Goal: Information Seeking & Learning: Check status

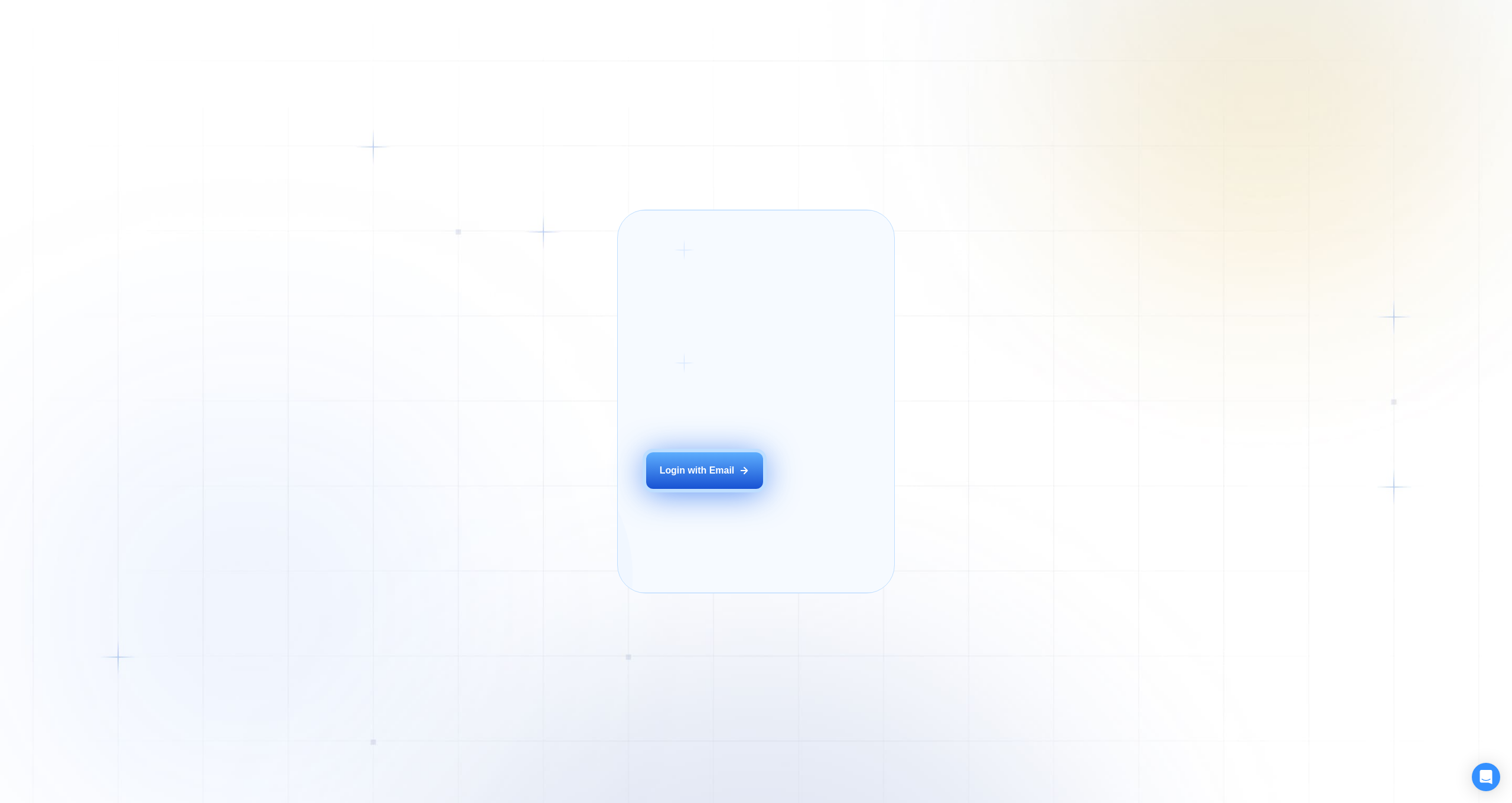
click at [714, 477] on div "Login with Email" at bounding box center [697, 471] width 75 height 13
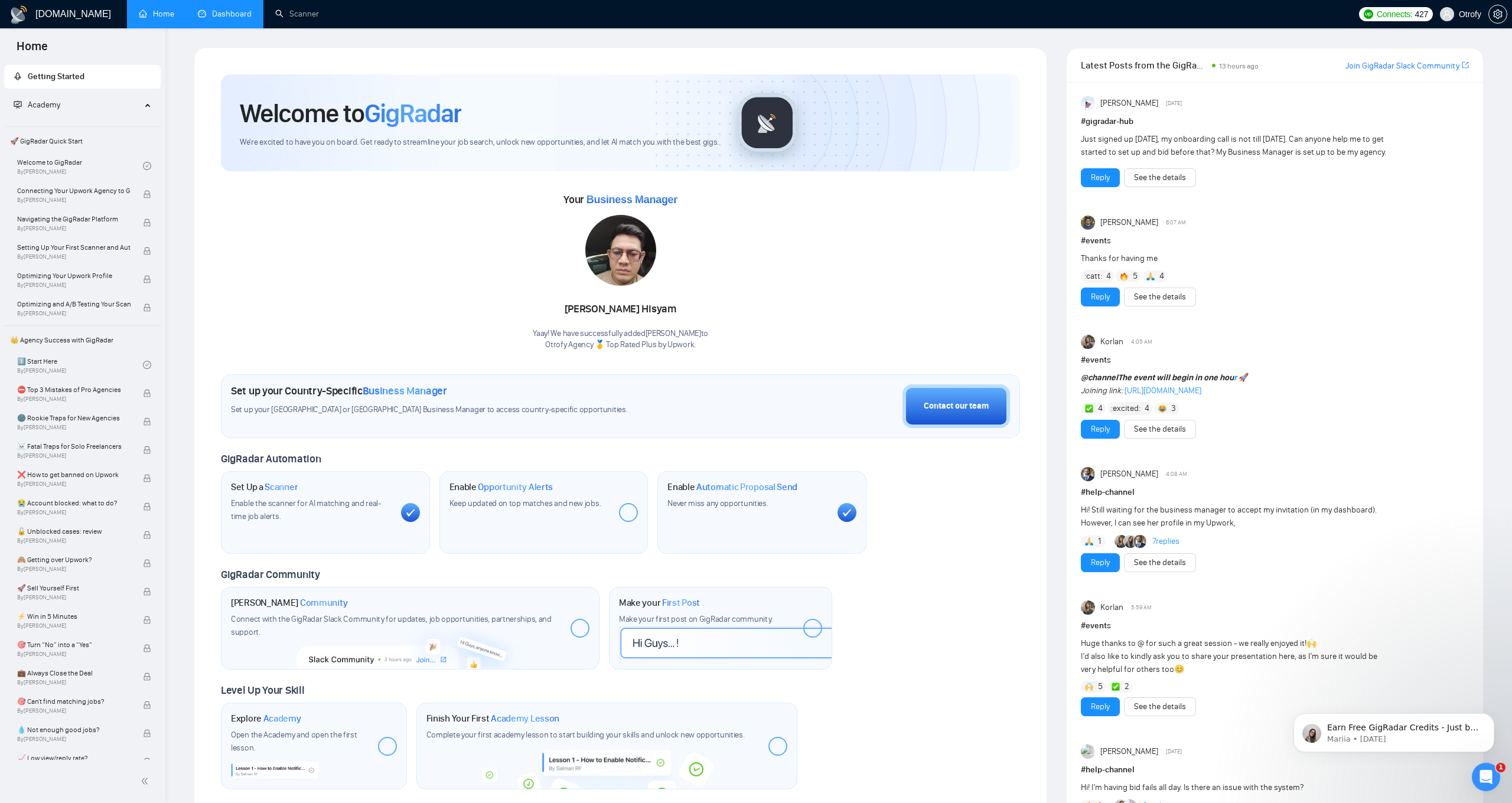
click at [218, 16] on link "Dashboard" at bounding box center [224, 14] width 54 height 10
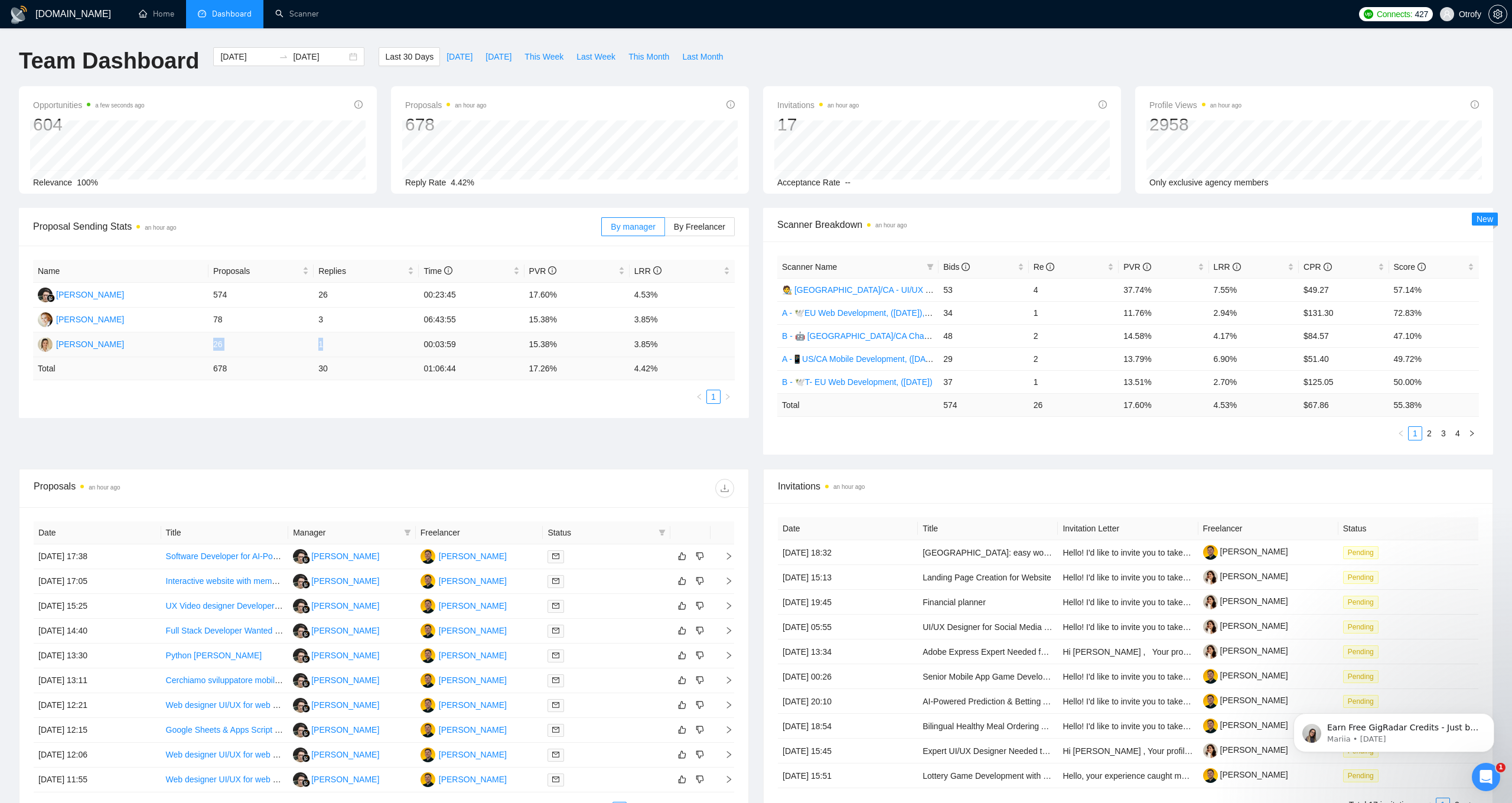
drag, startPoint x: 214, startPoint y: 345, endPoint x: 324, endPoint y: 345, distance: 110.0
click at [324, 345] on tr "[PERSON_NAME] 26 1 00:03:59 15.38% 3.85%" at bounding box center [384, 345] width 702 height 25
click at [345, 364] on td "30" at bounding box center [366, 369] width 105 height 23
drag, startPoint x: 531, startPoint y: 345, endPoint x: 566, endPoint y: 345, distance: 35.0
click at [566, 345] on td "15.38%" at bounding box center [577, 345] width 105 height 25
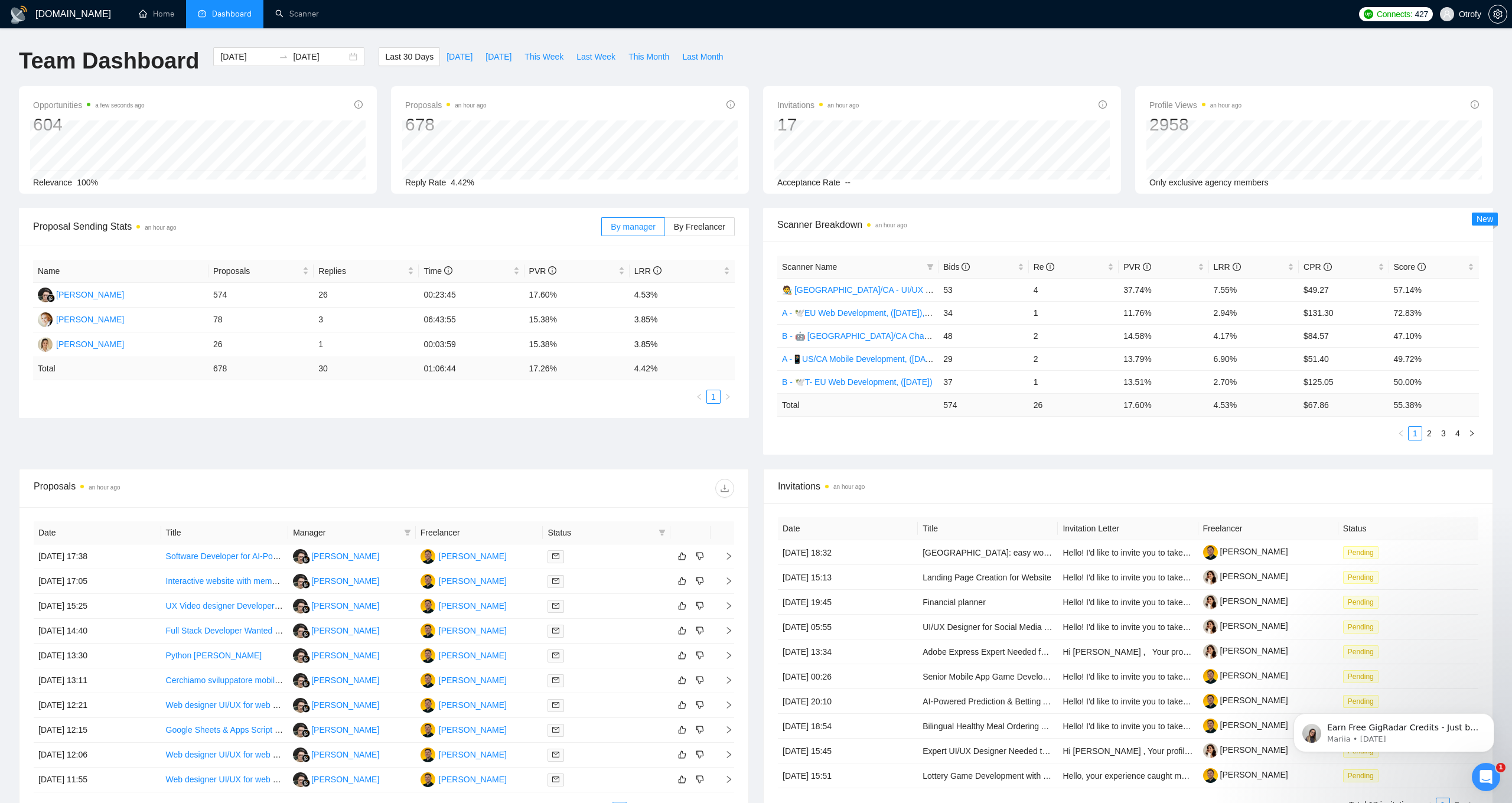
click at [550, 392] on ul "1" at bounding box center [384, 396] width 702 height 14
drag, startPoint x: 531, startPoint y: 319, endPoint x: 555, endPoint y: 321, distance: 24.1
click at [555, 321] on td "15.38%" at bounding box center [577, 320] width 105 height 25
click at [522, 434] on div "Proposal Sending Stats an hour ago By manager By Freelancer Name Proposals Repl…" at bounding box center [755, 338] width 1488 height 261
drag, startPoint x: 634, startPoint y: 319, endPoint x: 659, endPoint y: 321, distance: 25.1
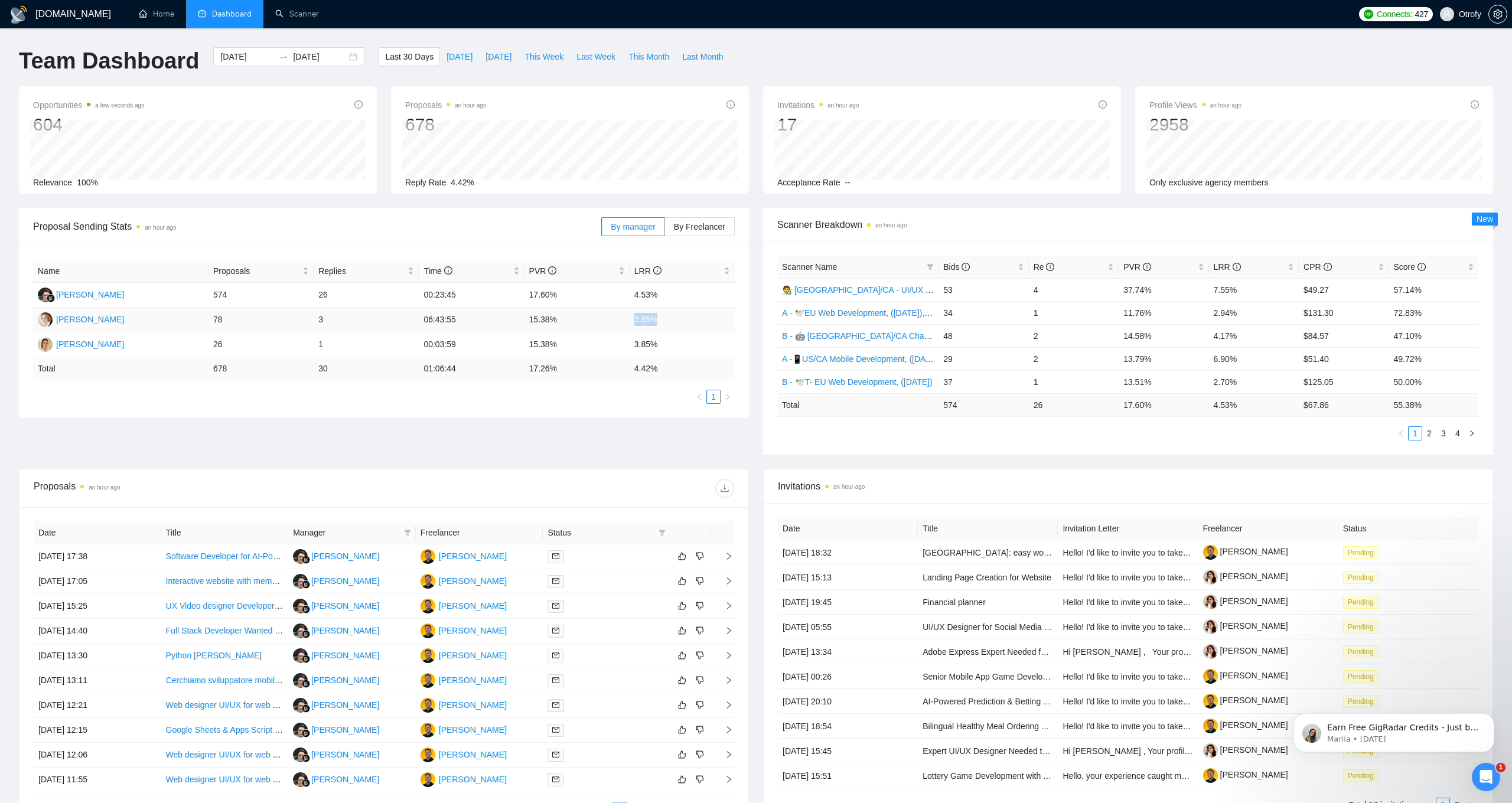
click at [657, 319] on td "3.85%" at bounding box center [682, 320] width 105 height 25
drag, startPoint x: 636, startPoint y: 343, endPoint x: 655, endPoint y: 343, distance: 19.0
click at [655, 343] on td "3.85%" at bounding box center [682, 345] width 105 height 25
click at [618, 405] on div "Name Proposals Replies Time PVR LRR [PERSON_NAME] 574 26 00:23:45 17.60% 4.53% …" at bounding box center [384, 332] width 730 height 172
click at [560, 60] on span "This Week" at bounding box center [544, 57] width 39 height 13
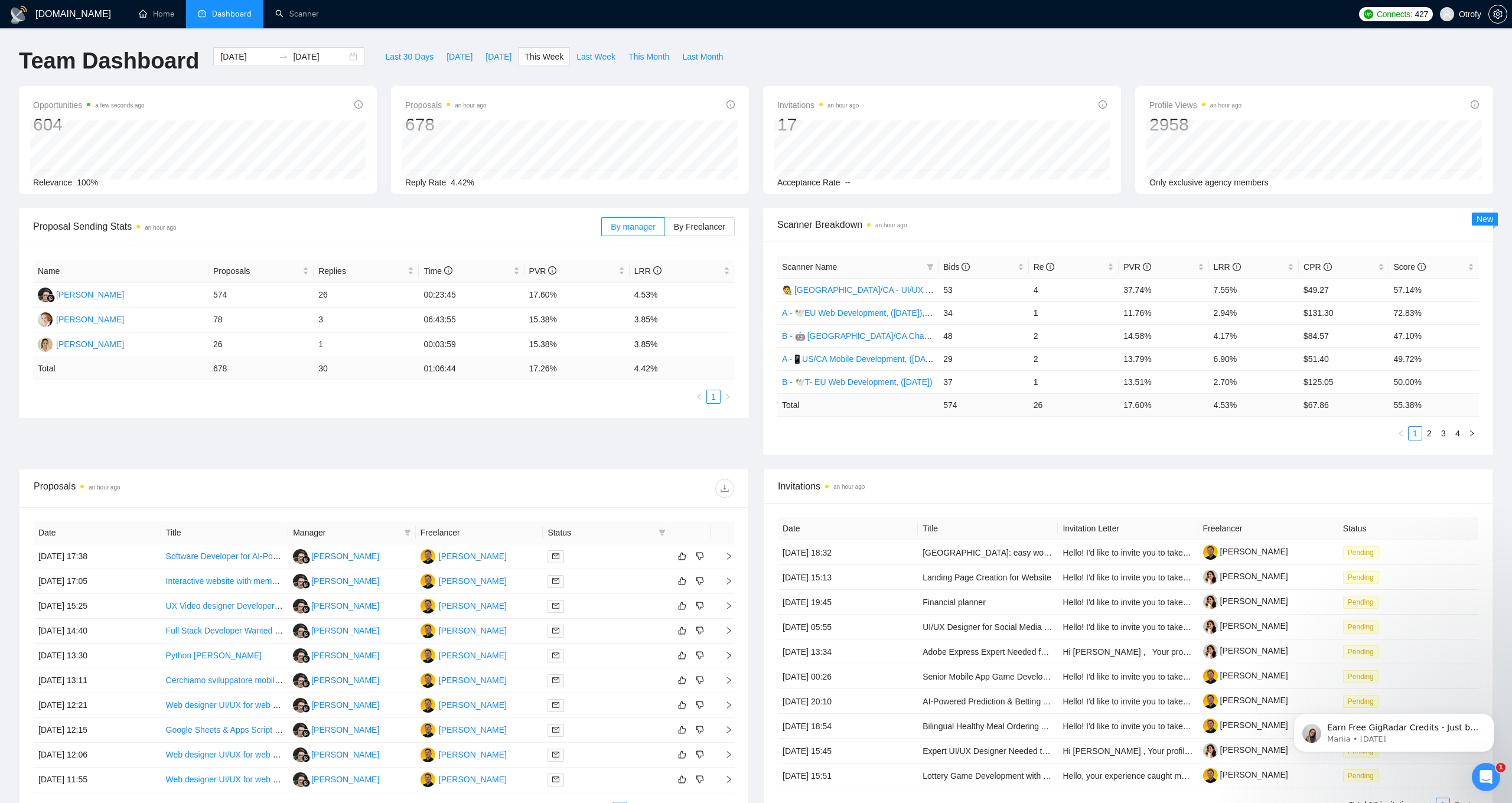
type input "[DATE]"
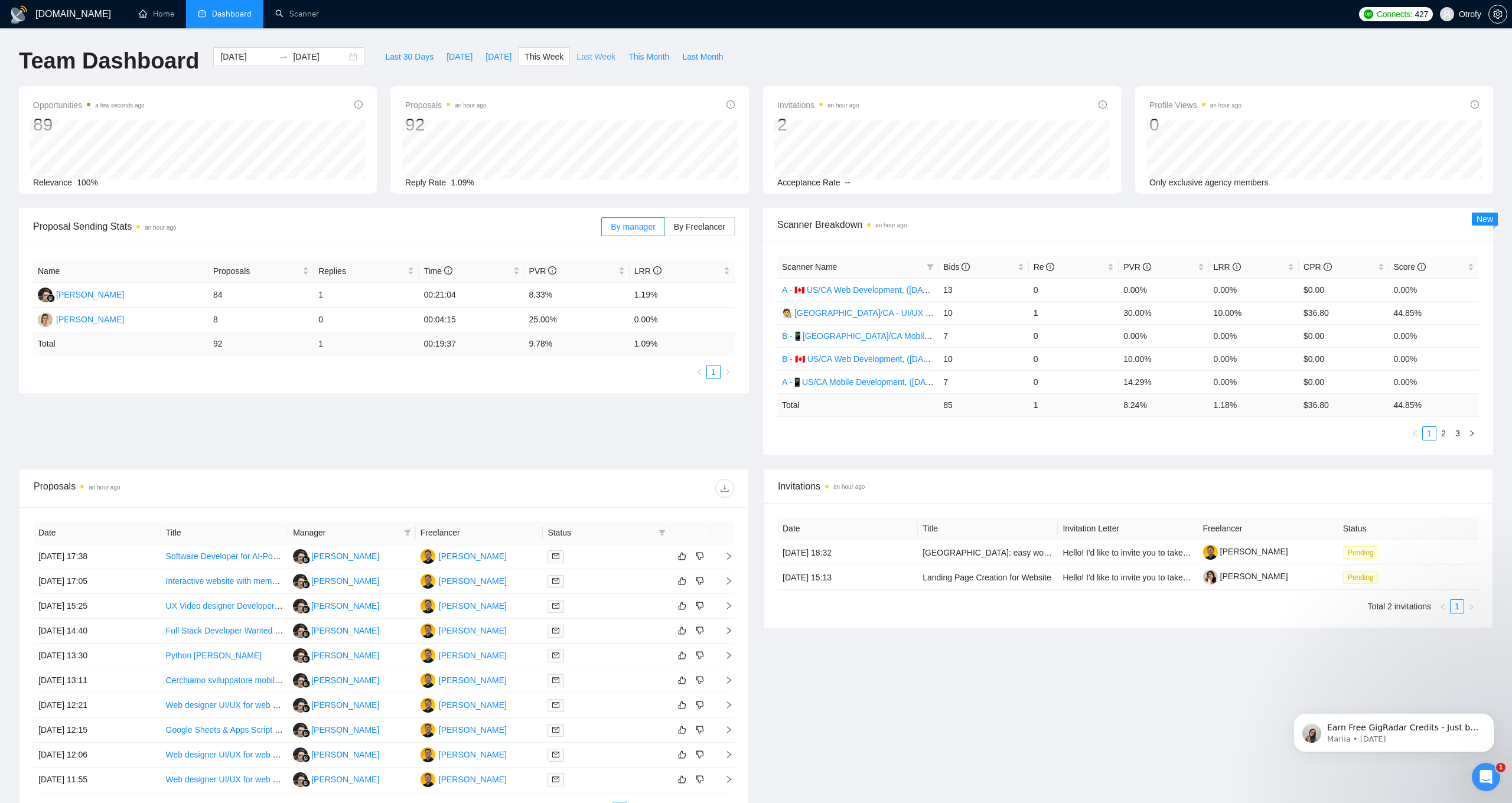
click at [584, 59] on span "Last Week" at bounding box center [595, 57] width 39 height 13
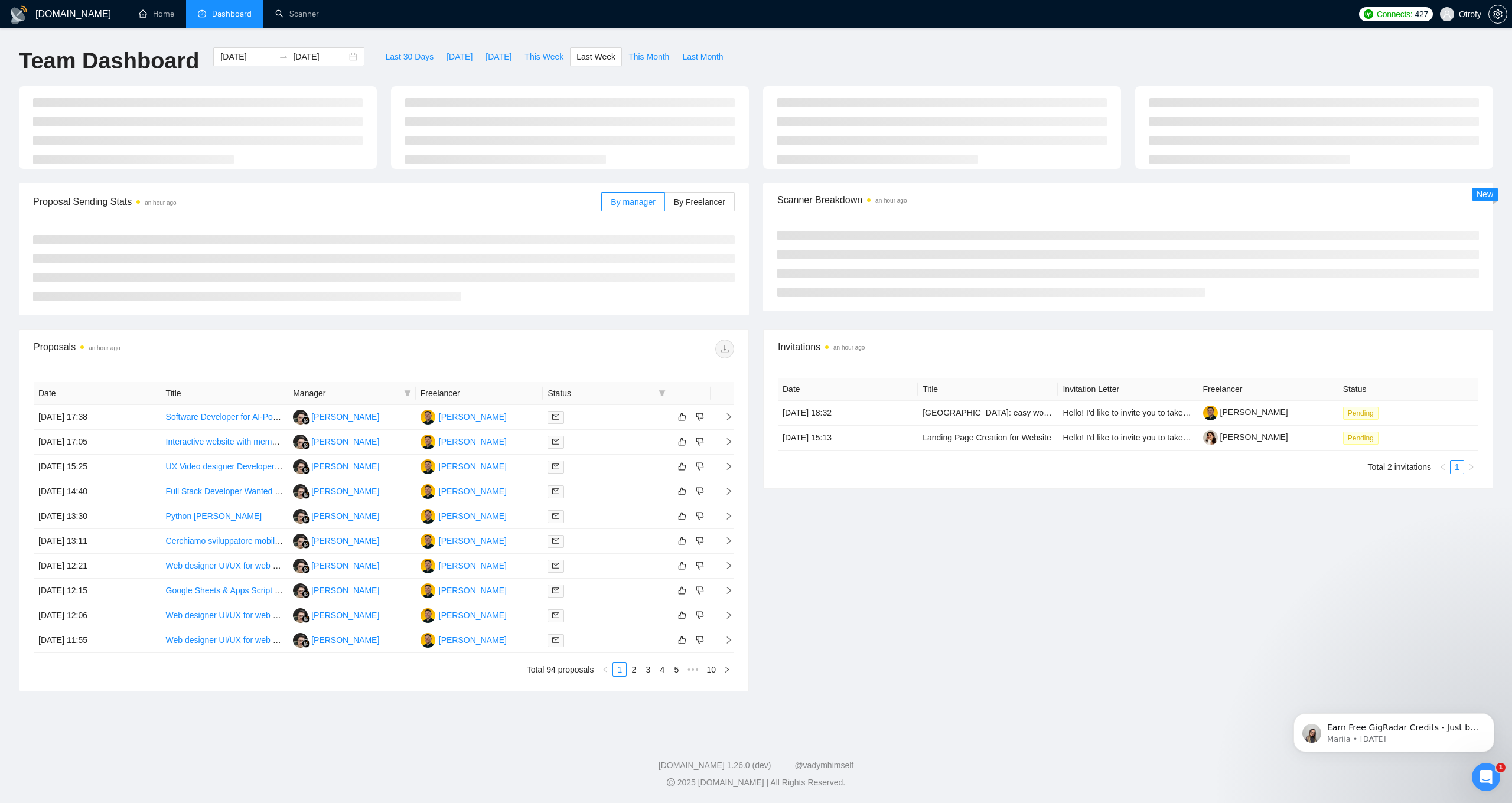
type input "[DATE]"
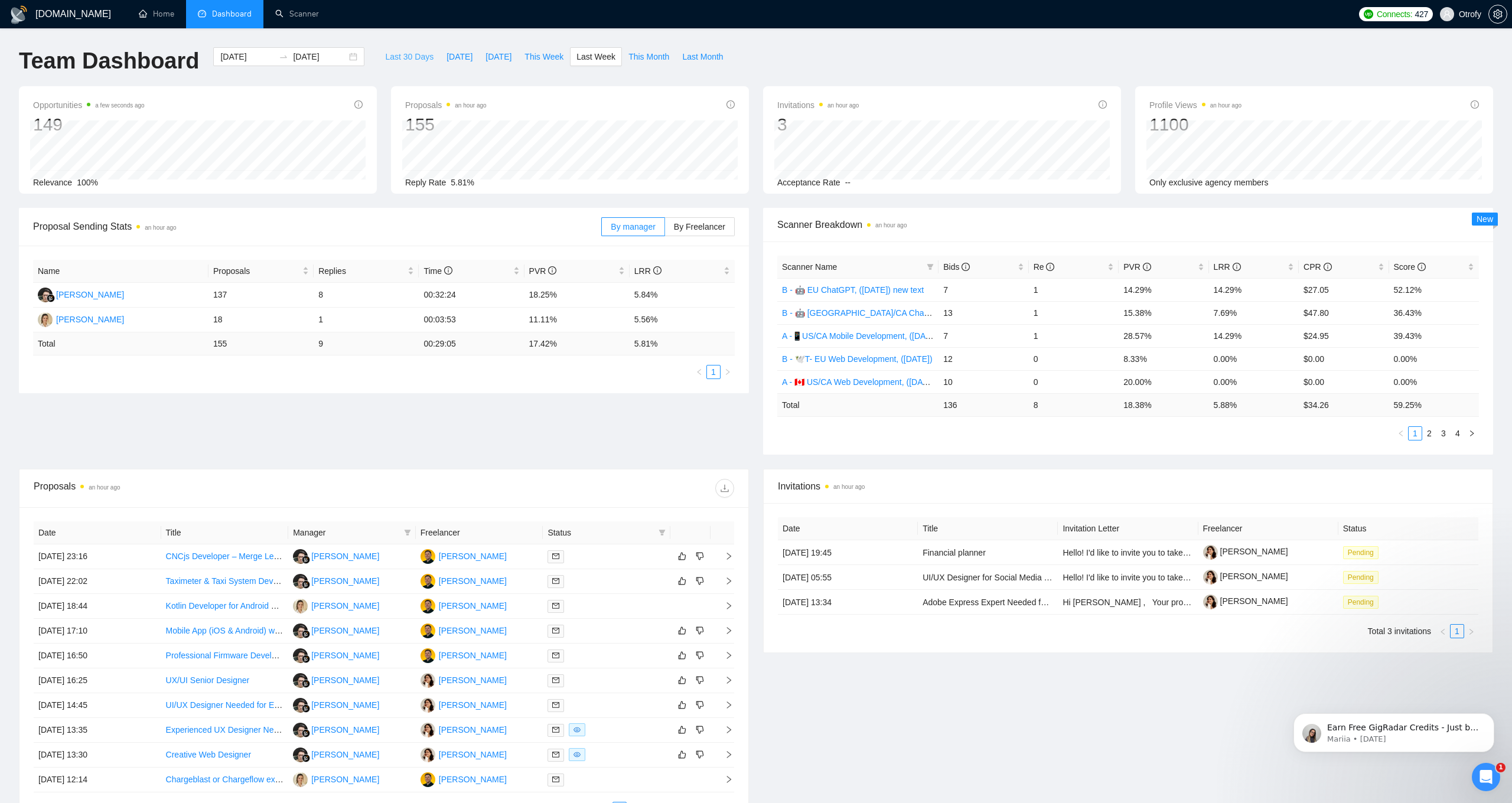
click at [409, 54] on span "Last 30 Days" at bounding box center [409, 57] width 48 height 13
type input "[DATE]"
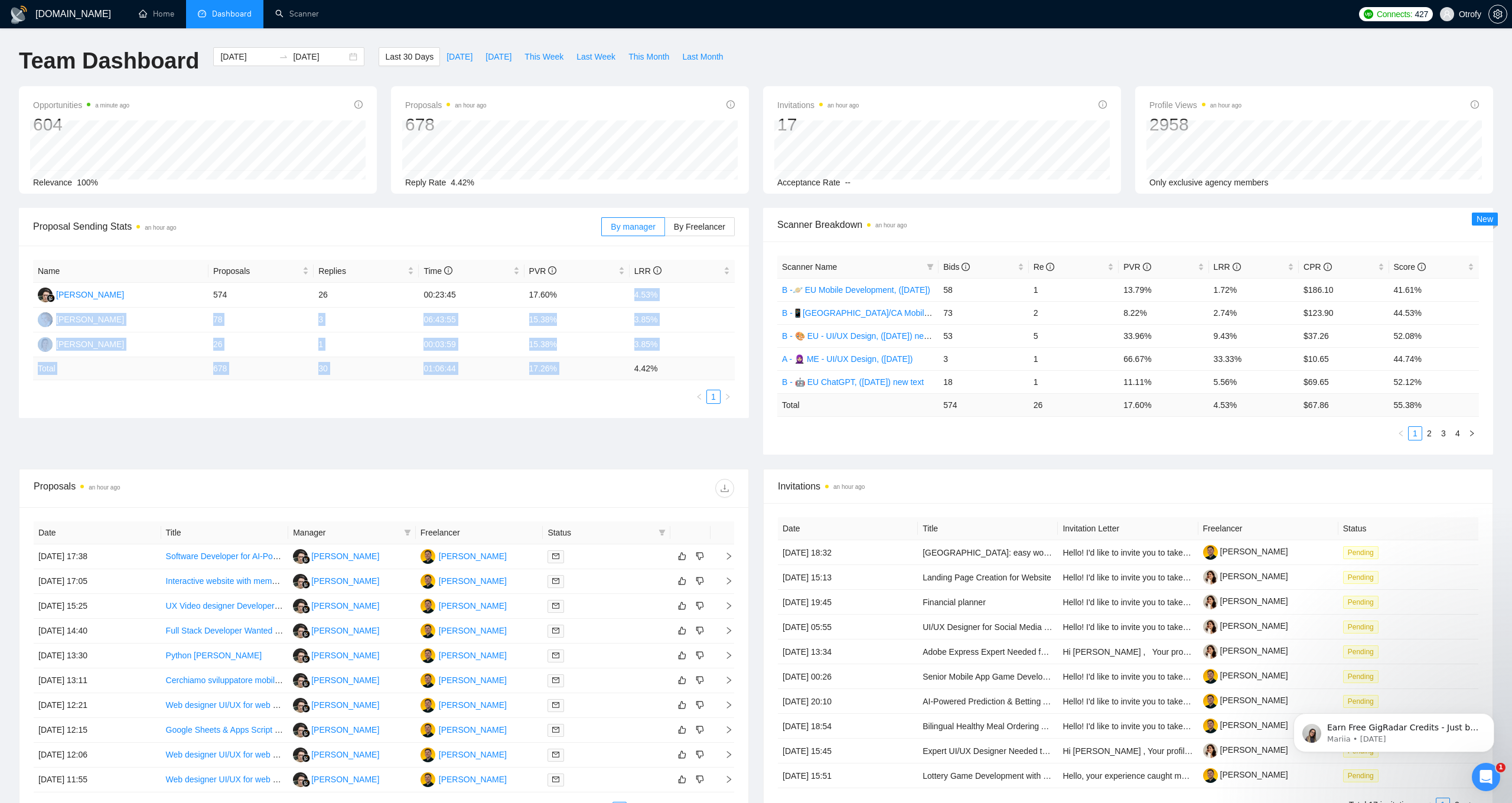
drag, startPoint x: 639, startPoint y: 294, endPoint x: 661, endPoint y: 358, distance: 67.7
click at [661, 358] on table "Name Proposals Replies Time PVR LRR [PERSON_NAME] 574 26 00:23:45 17.60% 4.53% …" at bounding box center [384, 320] width 702 height 121
click at [660, 359] on td "4.42 %" at bounding box center [682, 369] width 105 height 23
drag, startPoint x: 652, startPoint y: 374, endPoint x: 630, endPoint y: 294, distance: 83.0
click at [630, 294] on table "Name Proposals Replies Time PVR LRR [PERSON_NAME] 574 26 00:23:45 17.60% 4.53% …" at bounding box center [384, 320] width 702 height 121
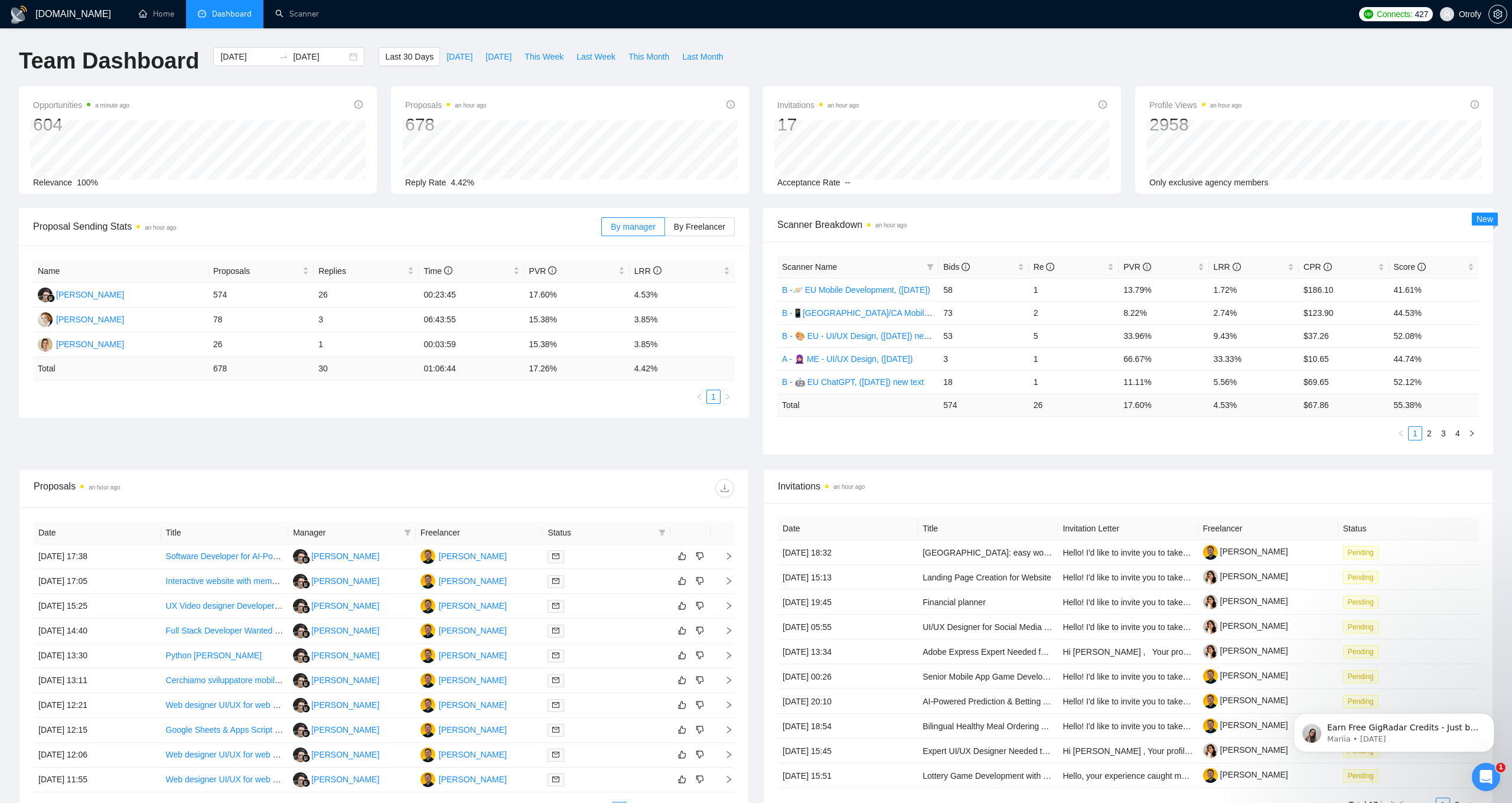
click at [629, 406] on div "Name Proposals Replies Time PVR LRR [PERSON_NAME] 574 26 00:23:45 17.60% 4.53% …" at bounding box center [384, 332] width 730 height 172
drag, startPoint x: 422, startPoint y: 345, endPoint x: 464, endPoint y: 388, distance: 60.1
click at [458, 349] on td "00:03:59" at bounding box center [471, 345] width 105 height 25
click at [464, 406] on div "Name Proposals Replies Time PVR LRR [PERSON_NAME] 574 26 00:23:45 17.60% 4.53% …" at bounding box center [384, 332] width 730 height 172
drag, startPoint x: 441, startPoint y: 347, endPoint x: 457, endPoint y: 347, distance: 16.0
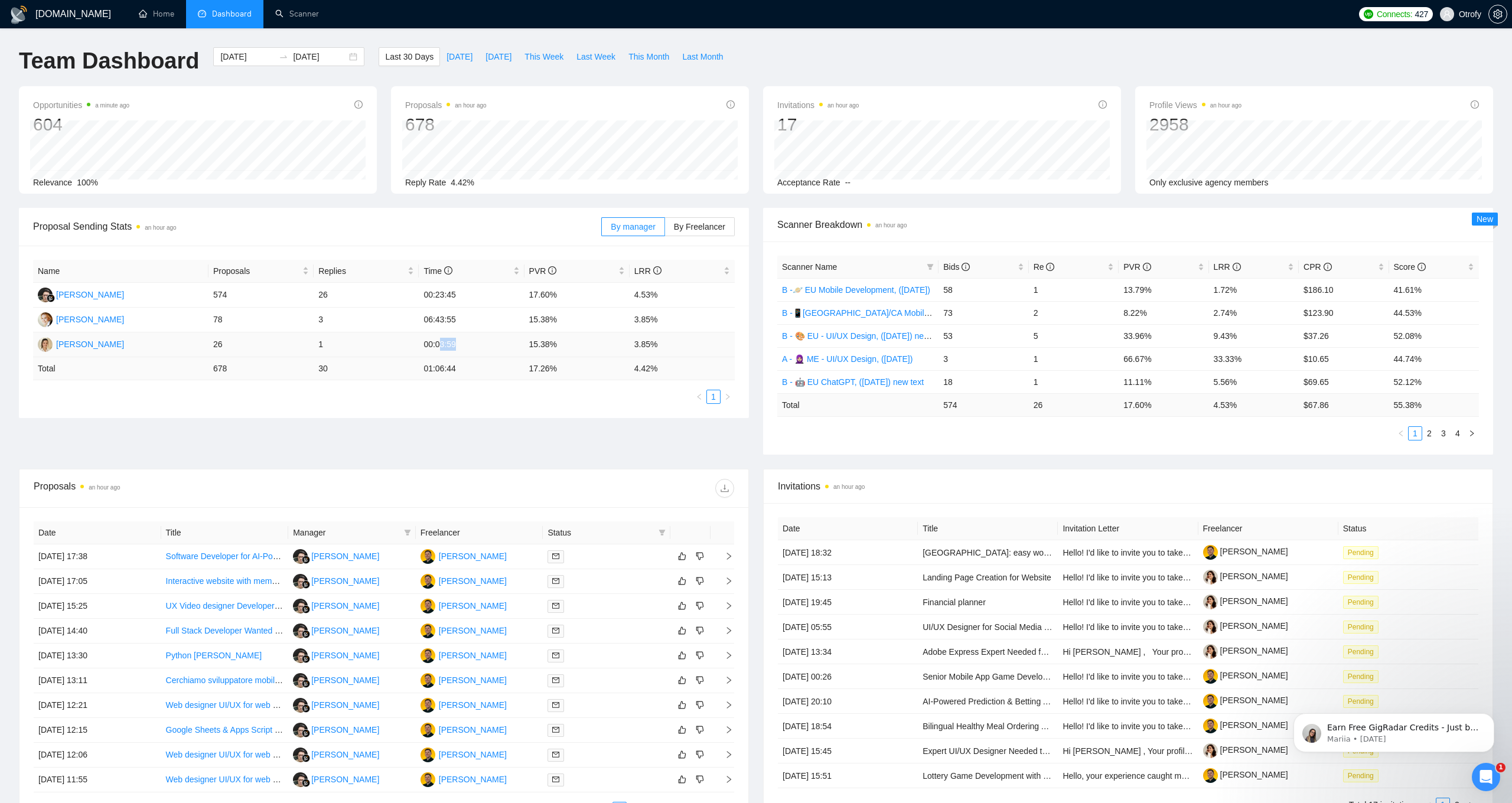
click at [457, 347] on td "00:03:59" at bounding box center [471, 345] width 105 height 25
click at [464, 401] on ul "1" at bounding box center [384, 396] width 702 height 14
